Goal: Register for event/course

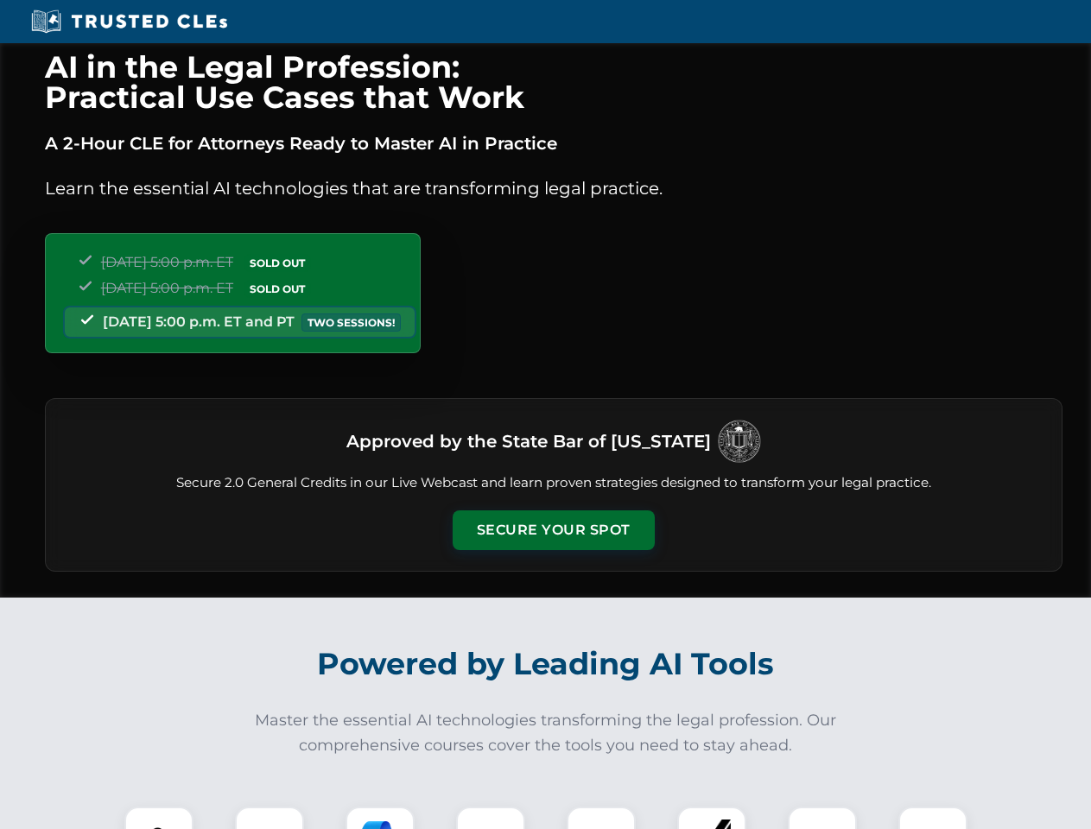
click at [553, 530] on button "Secure Your Spot" at bounding box center [554, 531] width 202 height 40
click at [159, 818] on img at bounding box center [159, 841] width 50 height 50
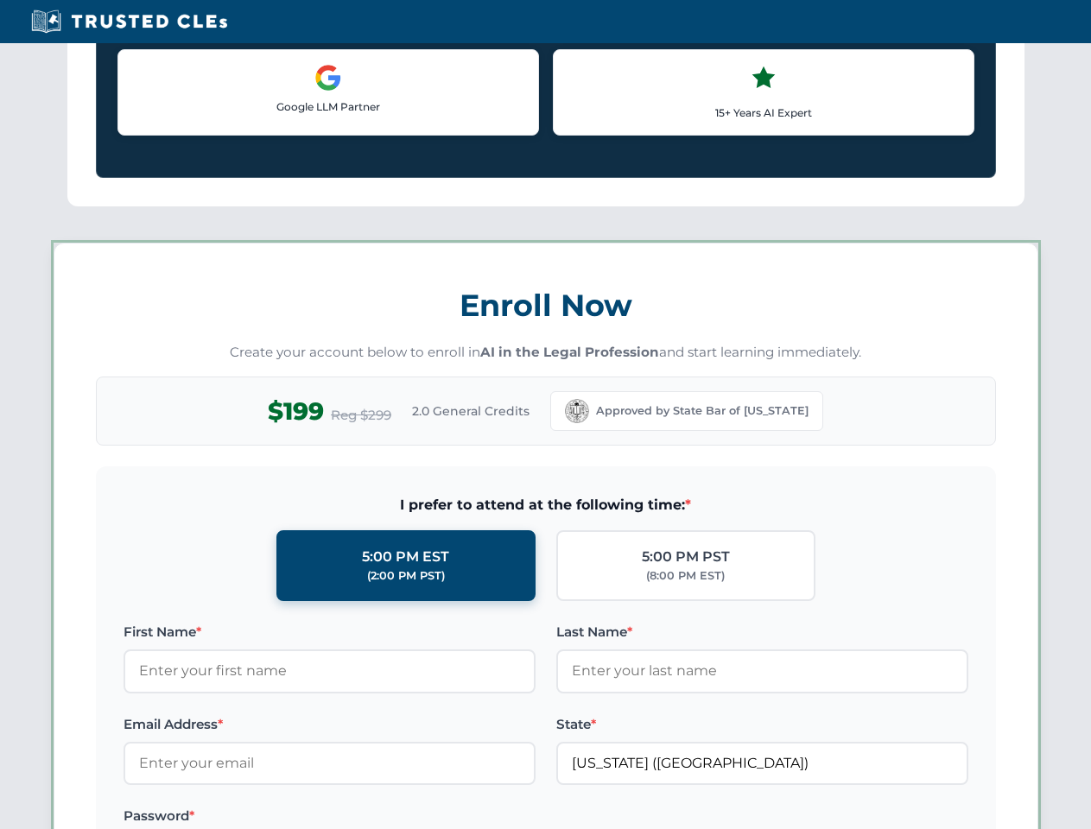
click at [380, 818] on label "Password *" at bounding box center [330, 816] width 412 height 21
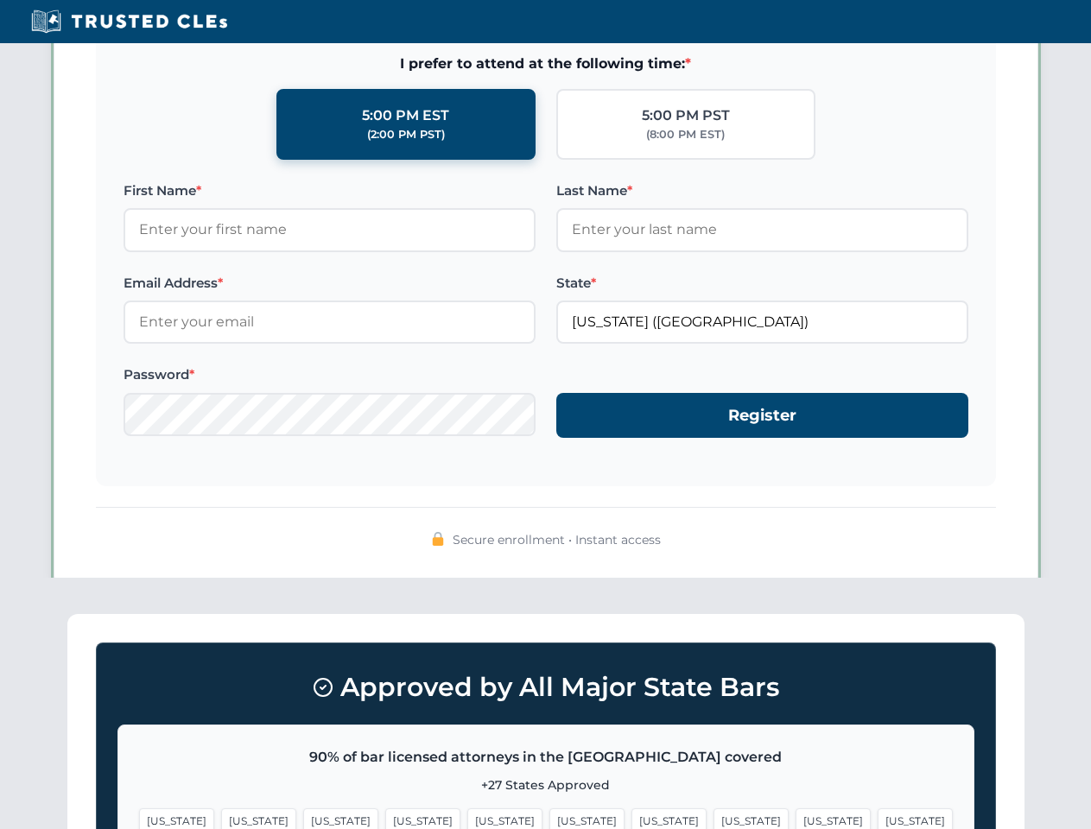
click at [796, 818] on span "[US_STATE]" at bounding box center [833, 821] width 75 height 25
